Goal: Task Accomplishment & Management: Use online tool/utility

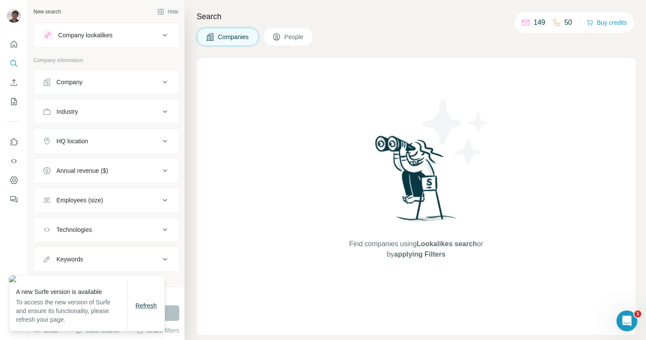
click at [143, 308] on span "Refresh" at bounding box center [145, 305] width 21 height 7
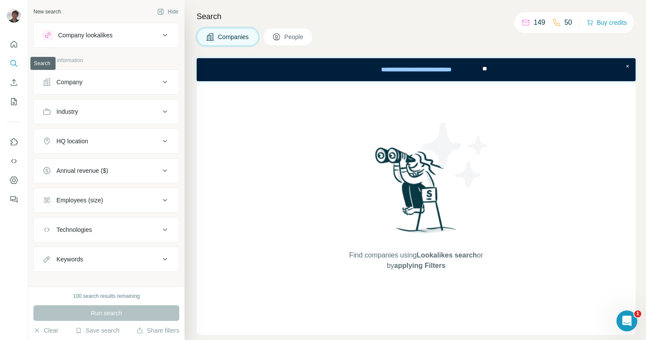
click at [12, 64] on icon "Search" at bounding box center [14, 63] width 9 height 9
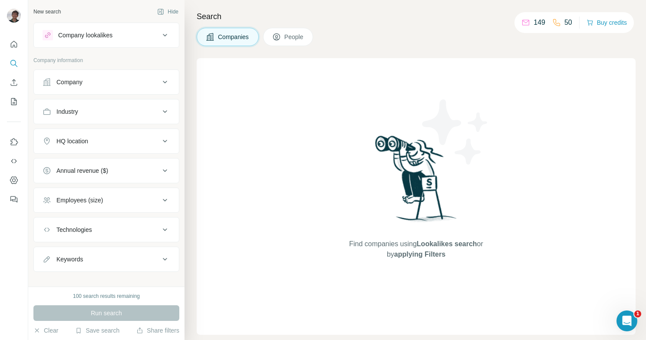
click at [295, 37] on span "People" at bounding box center [294, 37] width 20 height 9
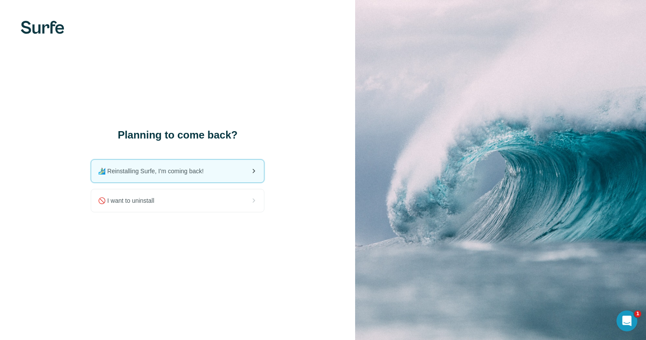
click at [145, 173] on span "🏄🏻‍♂️ Reinstalling Surfe, I'm coming back!" at bounding box center [154, 171] width 112 height 9
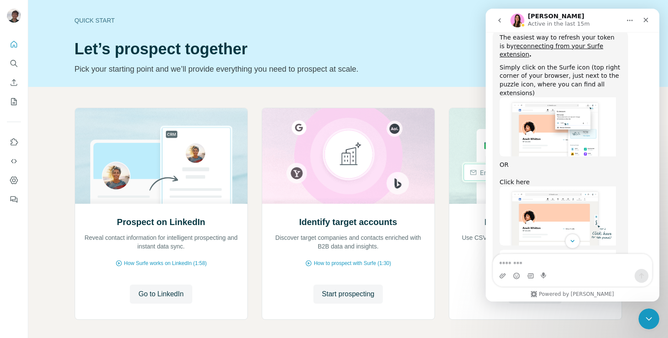
scroll to position [466, 0]
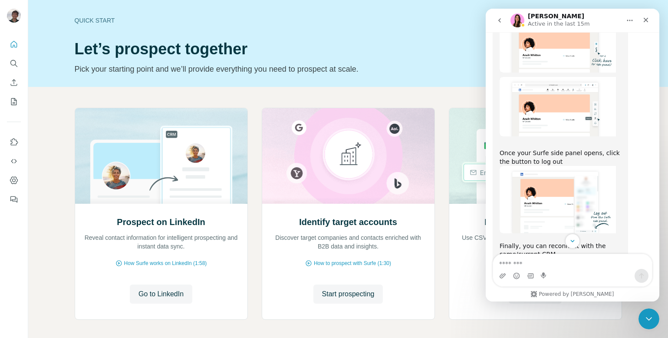
scroll to position [638, 0]
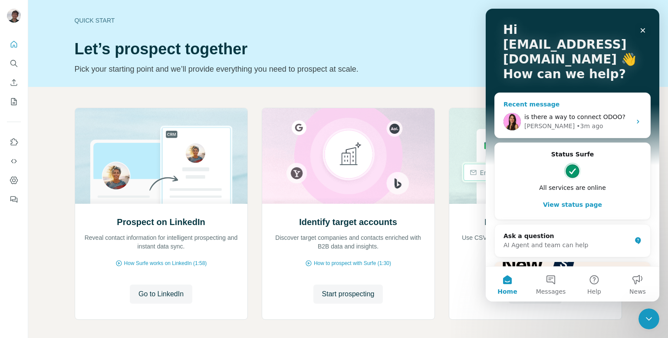
scroll to position [128, 0]
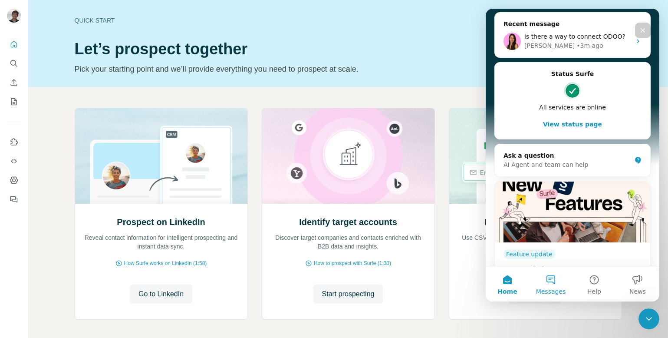
click at [548, 274] on button "Messages" at bounding box center [550, 284] width 43 height 35
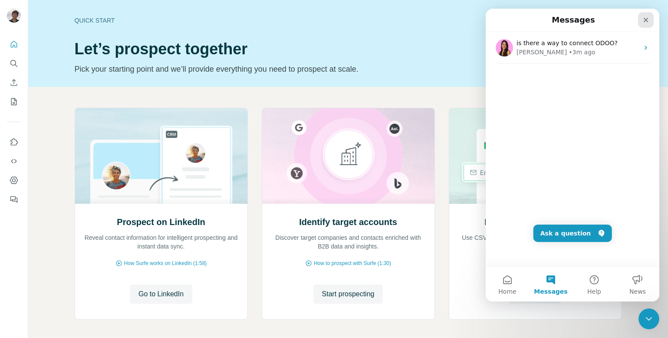
click at [644, 23] on div "Close" at bounding box center [646, 20] width 16 height 16
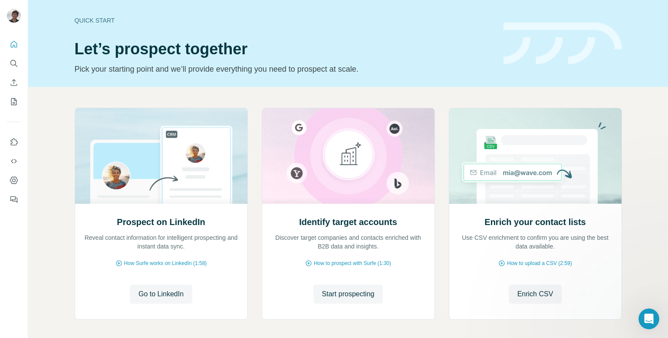
scroll to position [0, 0]
